Goal: Book appointment/travel/reservation

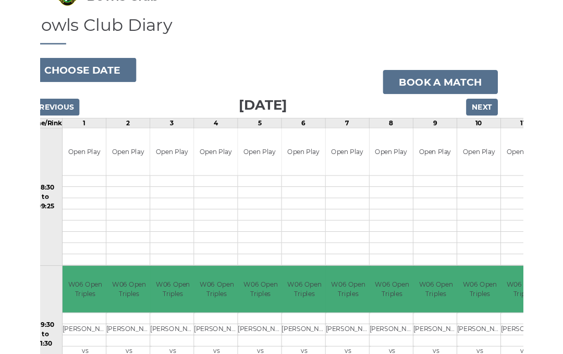
scroll to position [0, 22]
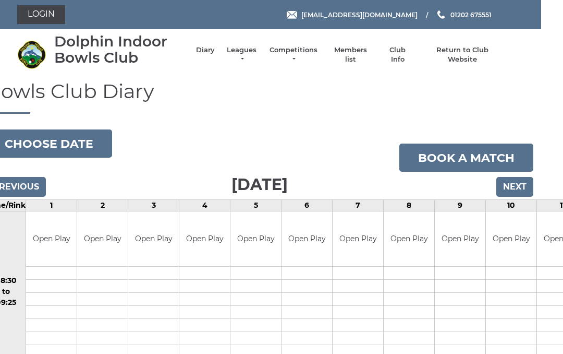
click at [518, 184] on input "Next" at bounding box center [515, 187] width 37 height 20
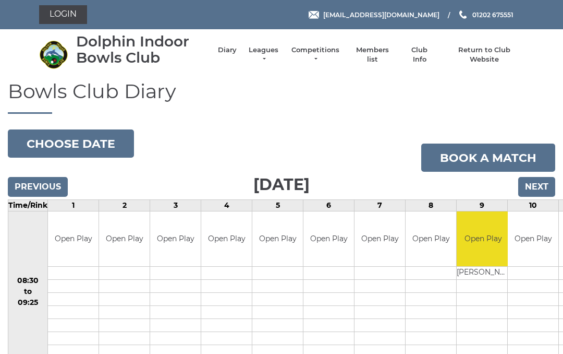
click at [43, 184] on input "Previous" at bounding box center [38, 187] width 60 height 20
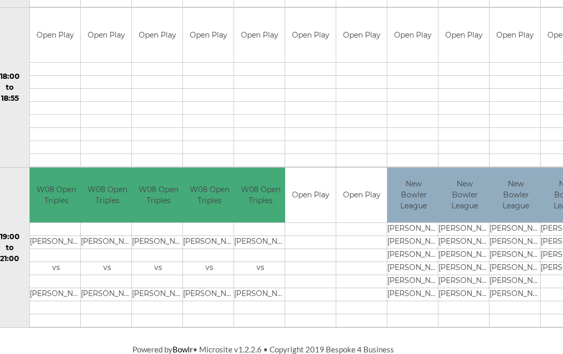
scroll to position [1003, 45]
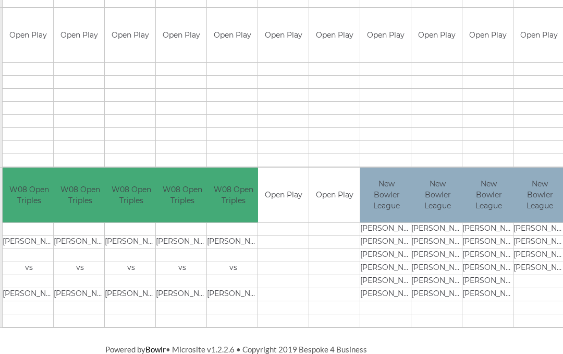
click at [498, 237] on td "Charlotte GILLEY" at bounding box center [489, 241] width 53 height 13
click at [550, 215] on td "New Bowler League" at bounding box center [540, 194] width 53 height 55
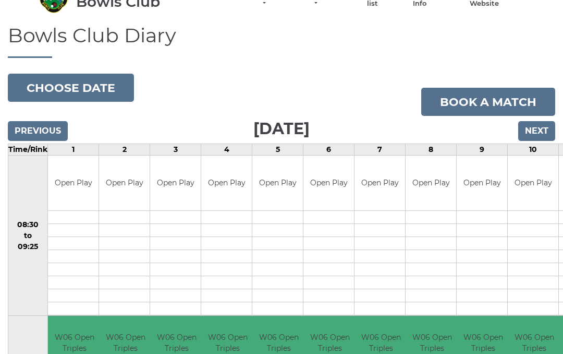
scroll to position [0, 0]
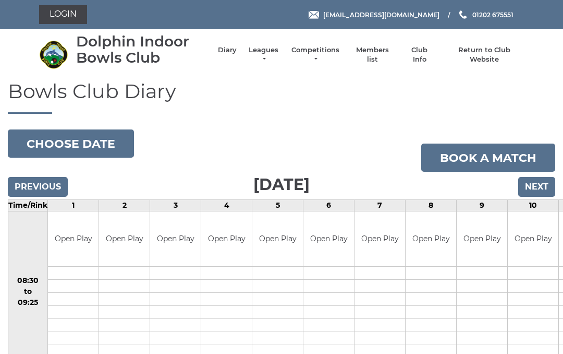
click at [540, 182] on input "Next" at bounding box center [536, 187] width 37 height 20
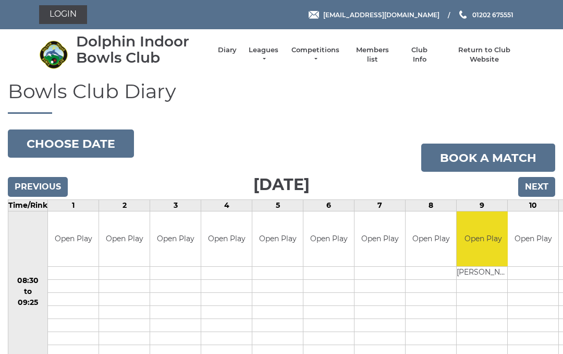
click at [541, 185] on input "Next" at bounding box center [536, 187] width 37 height 20
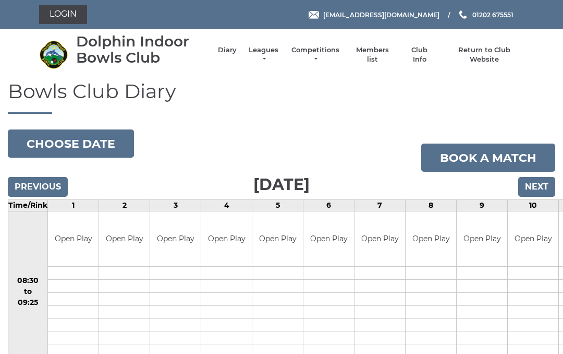
click at [538, 185] on input "Next" at bounding box center [536, 187] width 37 height 20
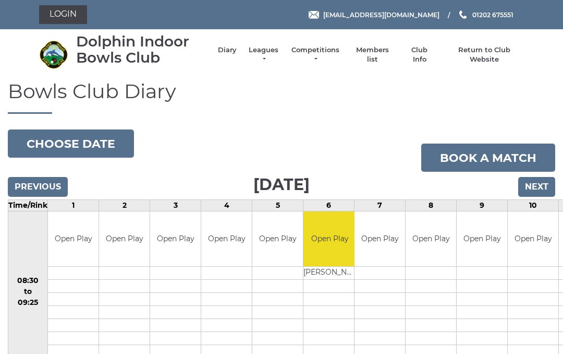
click at [534, 185] on input "Next" at bounding box center [536, 187] width 37 height 20
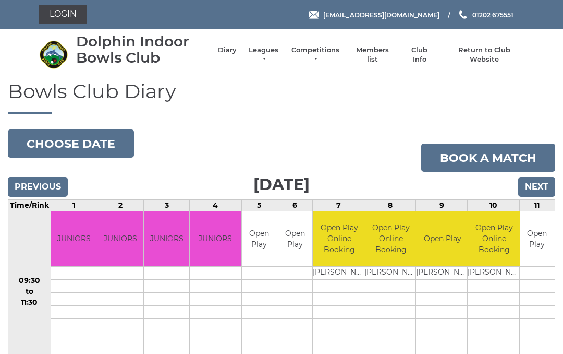
click at [538, 185] on input "Next" at bounding box center [536, 187] width 37 height 20
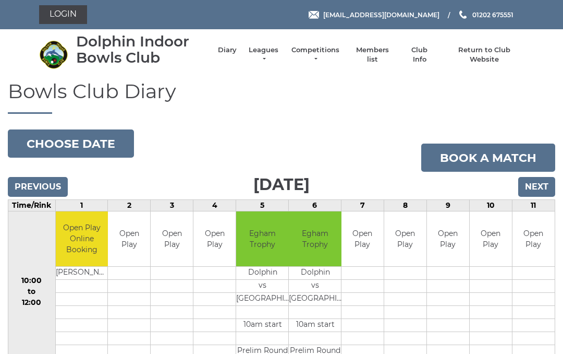
click at [540, 185] on input "Next" at bounding box center [536, 187] width 37 height 20
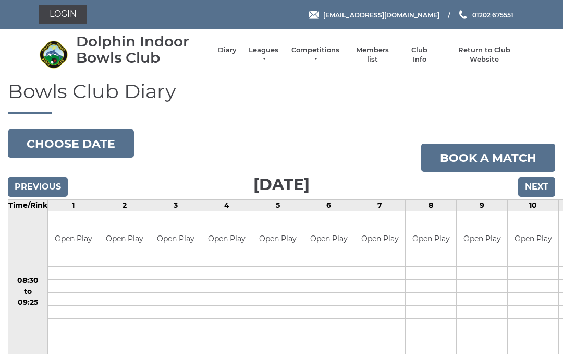
click at [543, 182] on input "Next" at bounding box center [536, 187] width 37 height 20
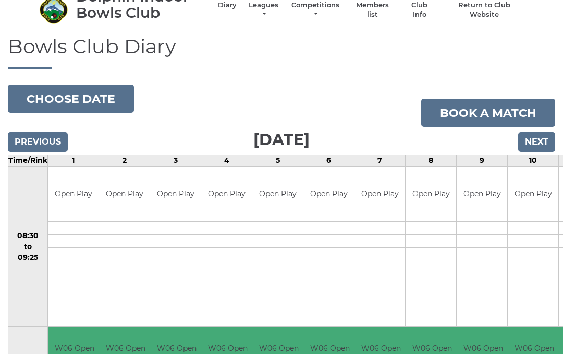
scroll to position [44, 0]
click at [538, 140] on input "Next" at bounding box center [536, 142] width 37 height 20
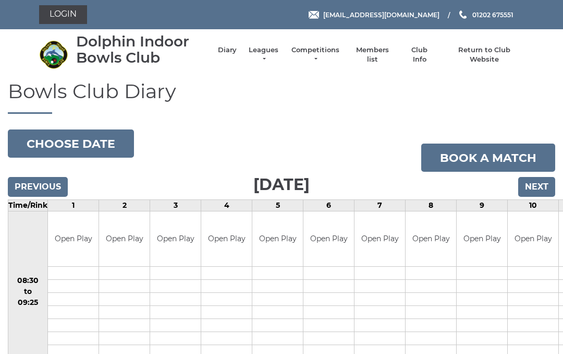
click at [46, 183] on input "Previous" at bounding box center [38, 187] width 60 height 20
click at [47, 184] on input "Previous" at bounding box center [38, 187] width 60 height 20
click at [51, 184] on input "Previous" at bounding box center [38, 187] width 60 height 20
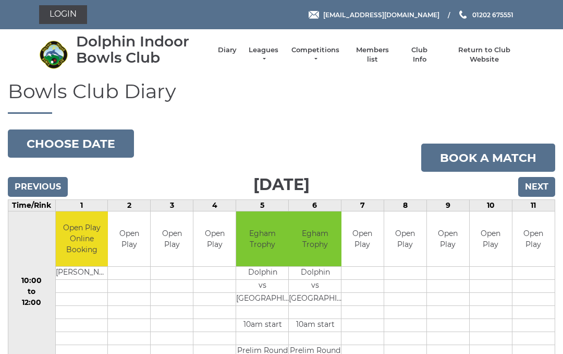
click at [50, 183] on input "Previous" at bounding box center [38, 187] width 60 height 20
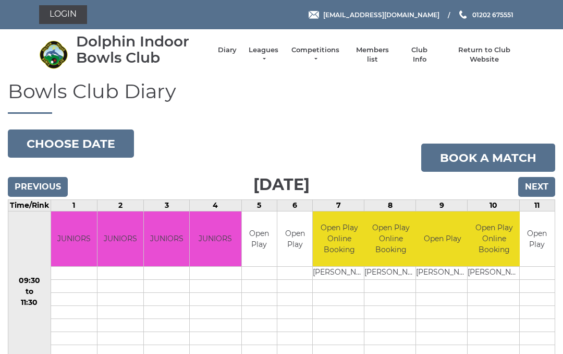
click at [42, 187] on input "Previous" at bounding box center [38, 187] width 60 height 20
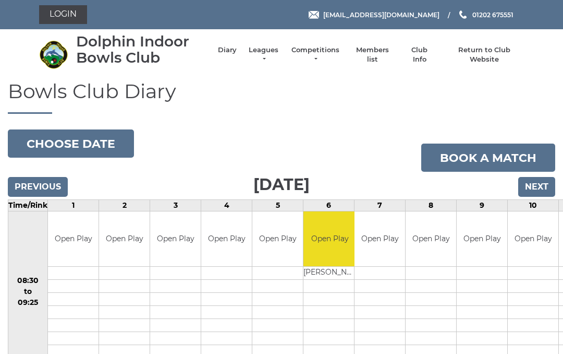
click at [44, 187] on input "Previous" at bounding box center [38, 187] width 60 height 20
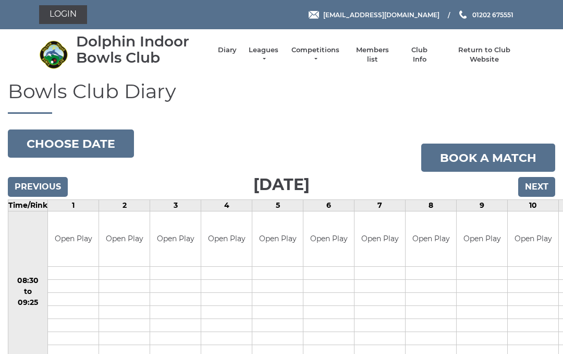
click at [45, 187] on input "Previous" at bounding box center [38, 187] width 60 height 20
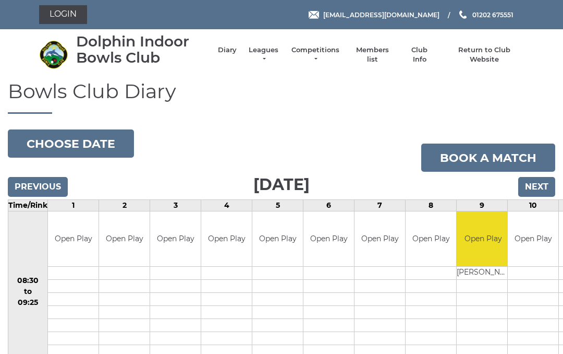
click at [41, 185] on input "Previous" at bounding box center [38, 187] width 60 height 20
